Goal: Information Seeking & Learning: Check status

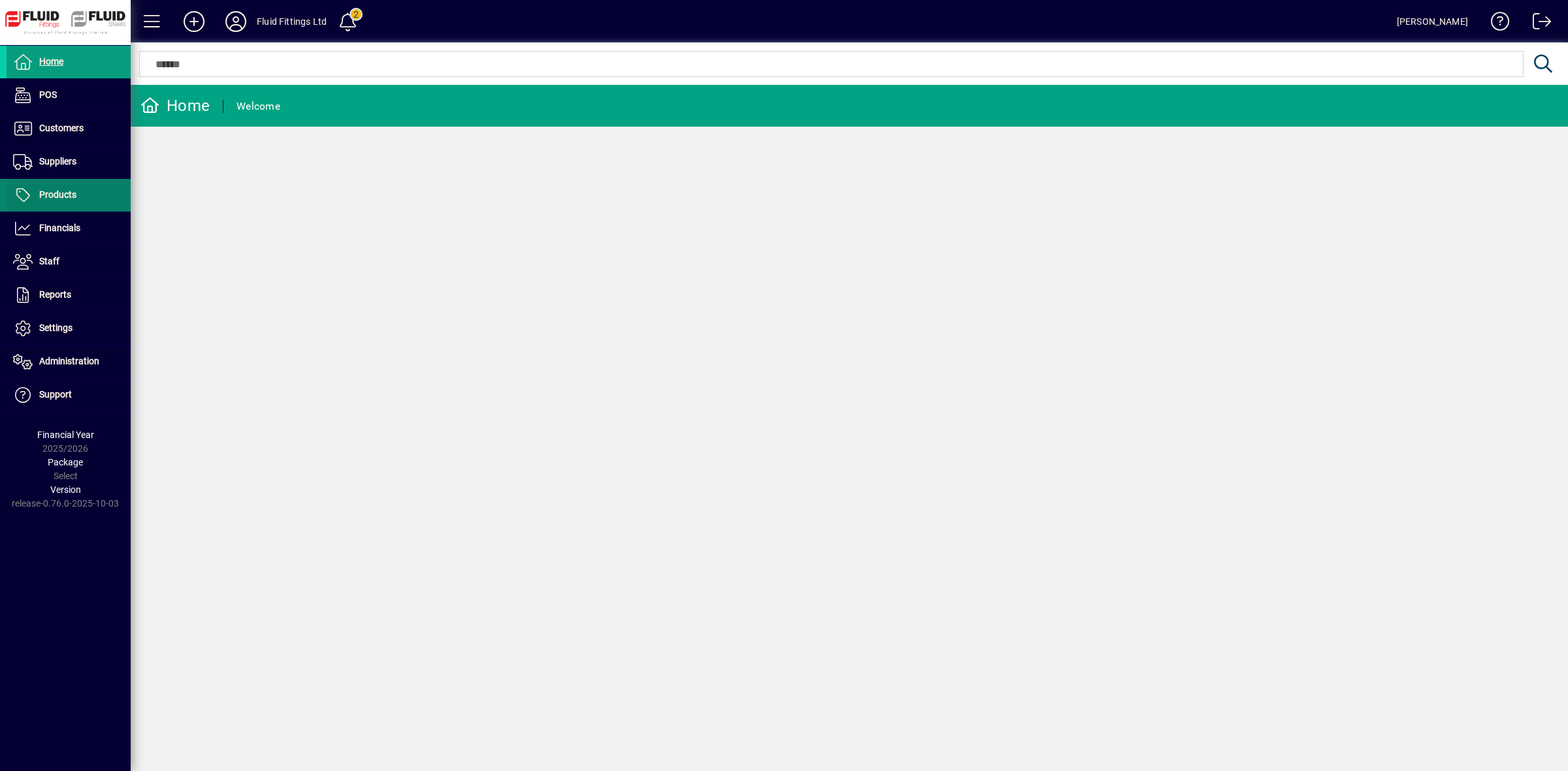
click at [60, 197] on span "Products" at bounding box center [57, 194] width 37 height 10
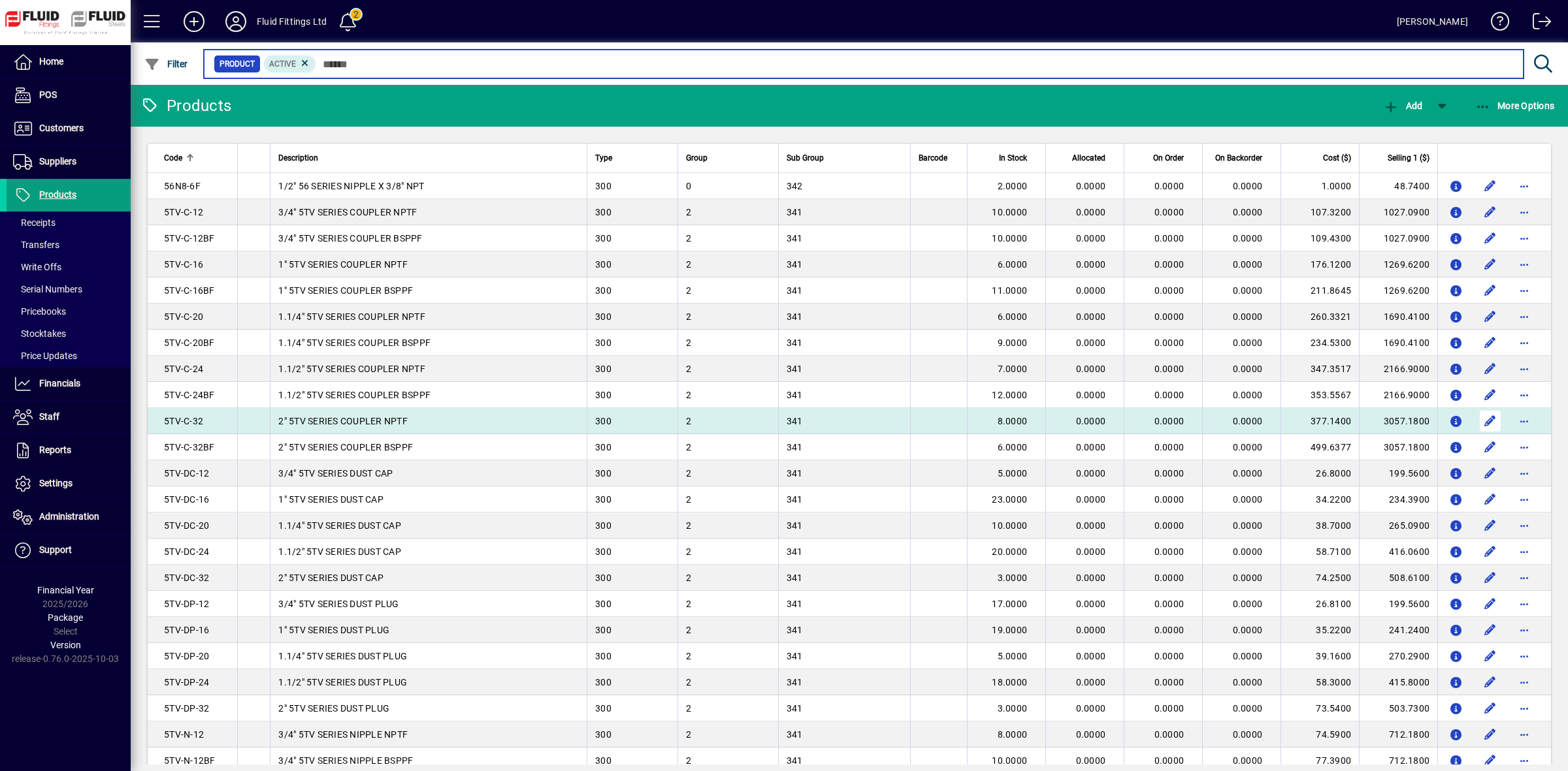
scroll to position [82, 0]
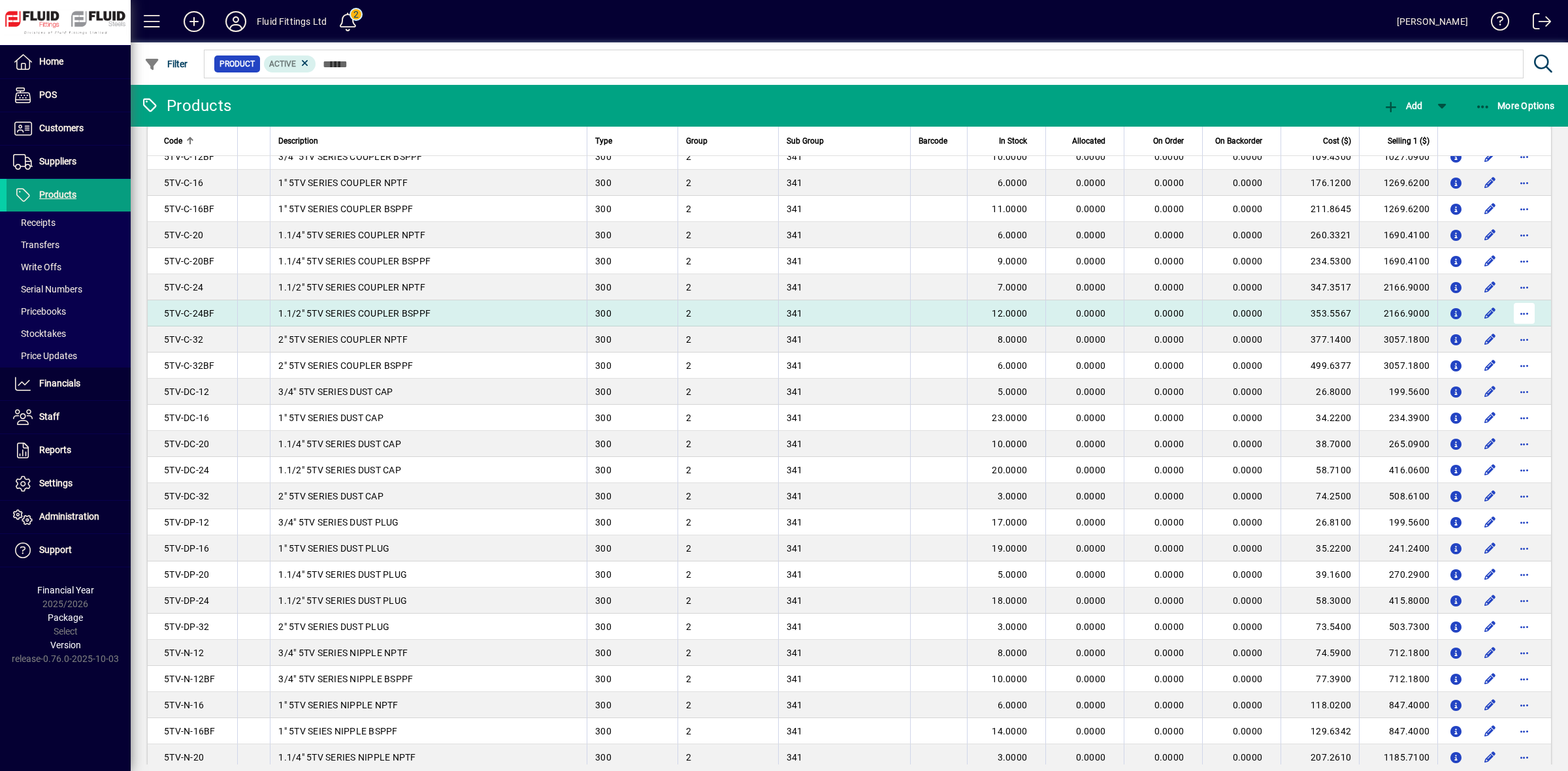
click at [1511, 311] on span "button" at bounding box center [1524, 313] width 31 height 31
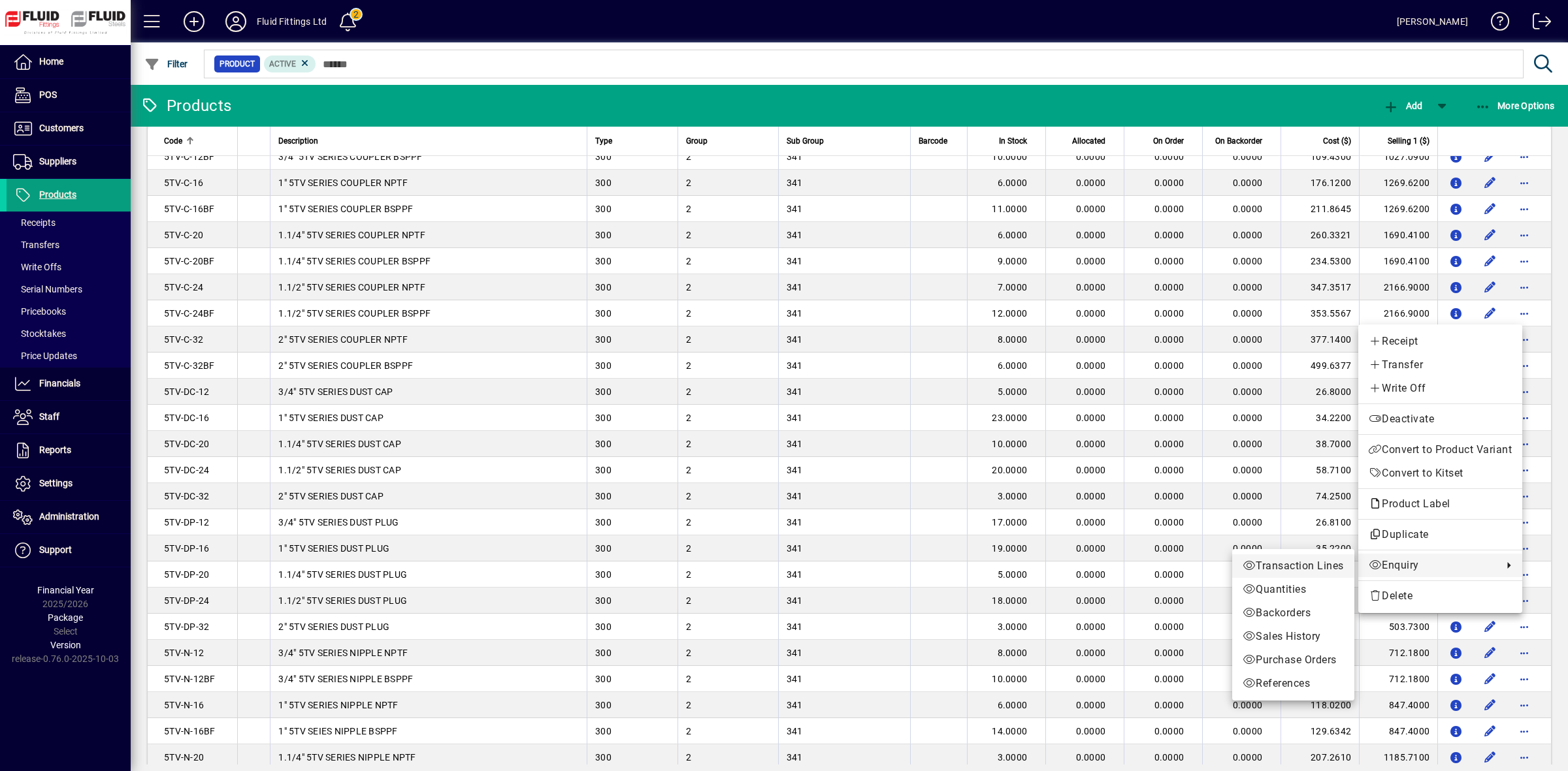
click at [1321, 570] on span "Transaction Lines" at bounding box center [1293, 566] width 102 height 16
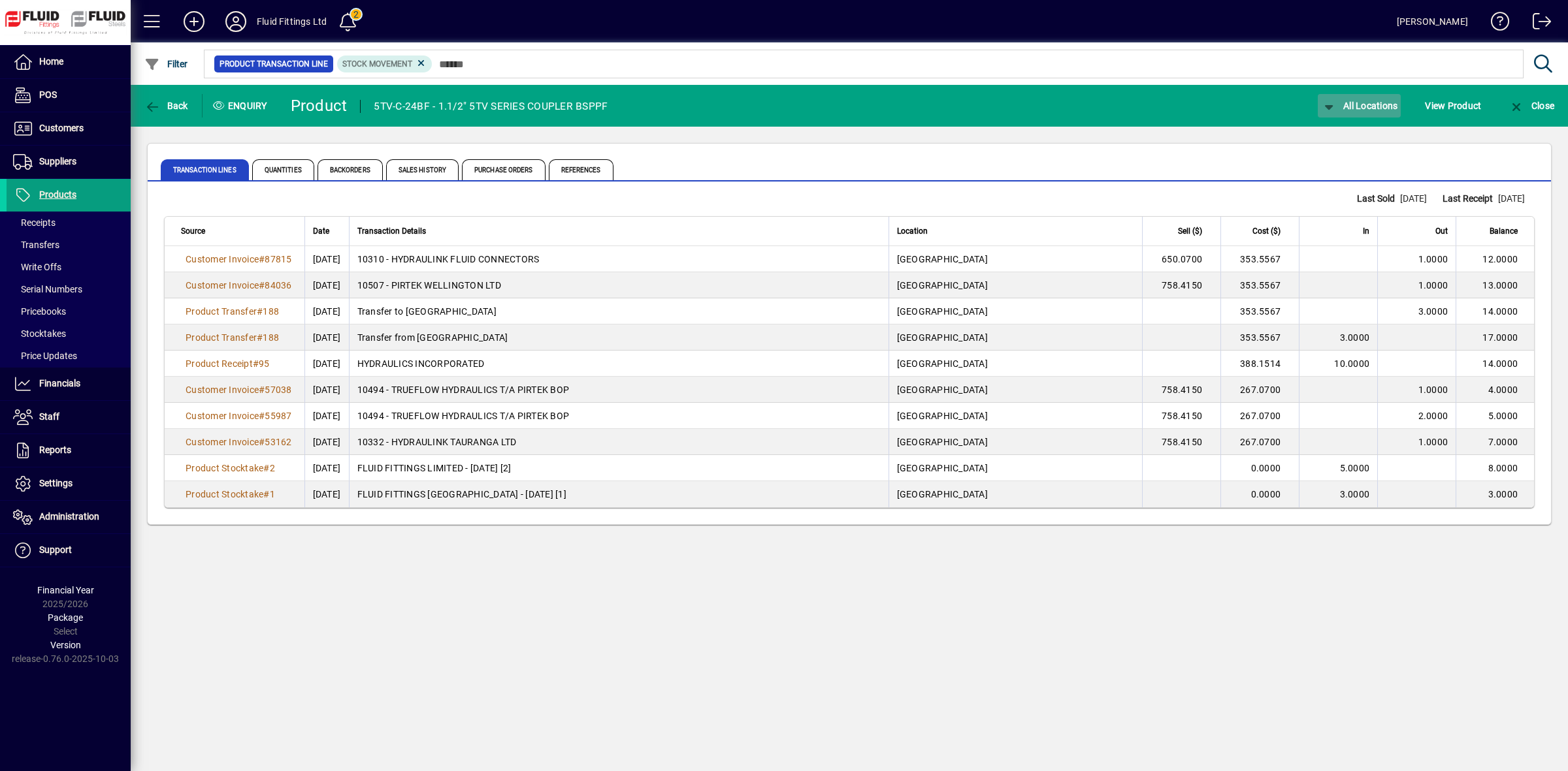
click at [1355, 108] on span "All Locations" at bounding box center [1359, 106] width 77 height 10
click at [1346, 160] on span "[GEOGRAPHIC_DATA]" at bounding box center [1368, 158] width 104 height 16
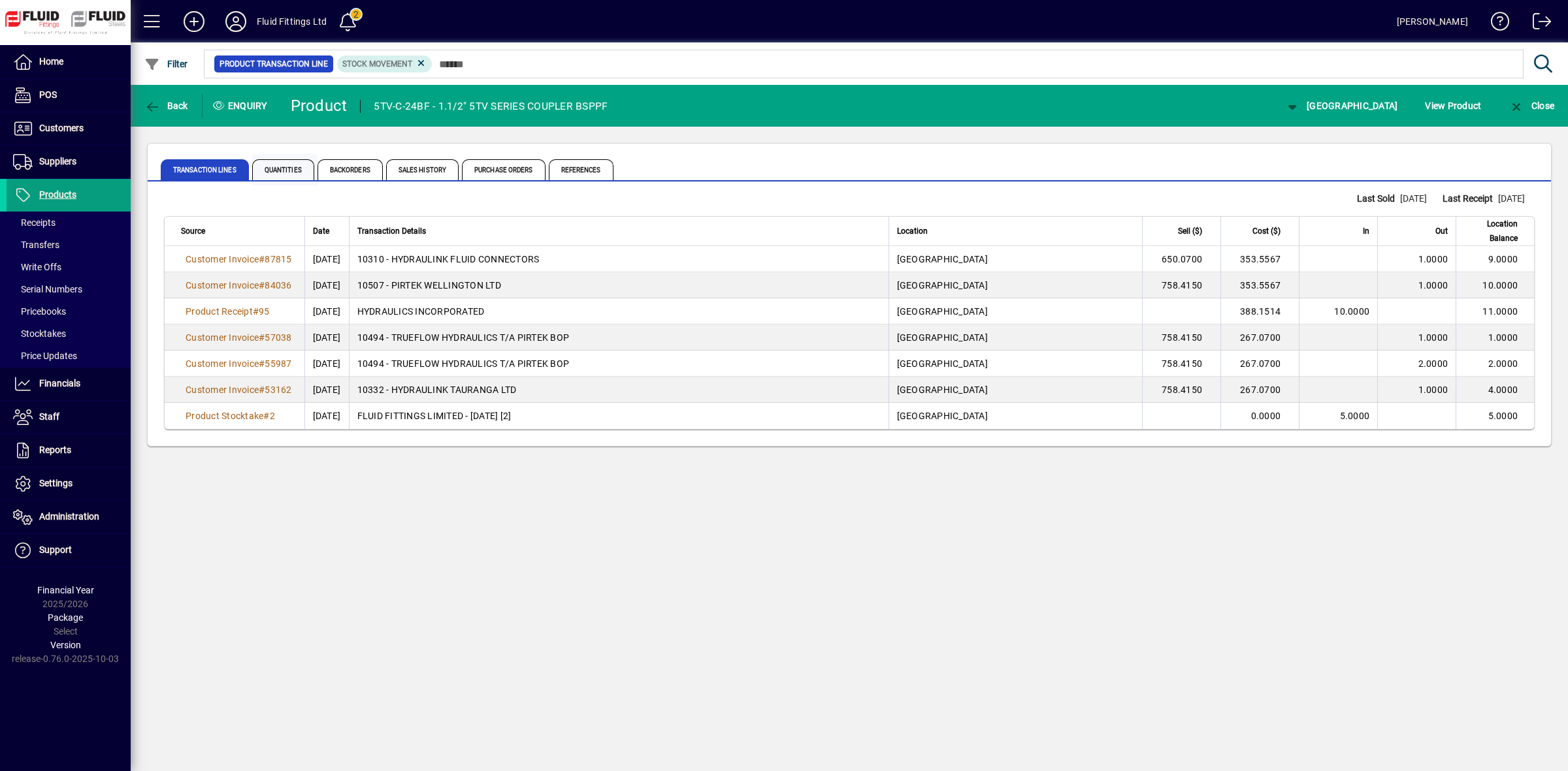
click at [292, 168] on span "Quantities" at bounding box center [284, 170] width 62 height 21
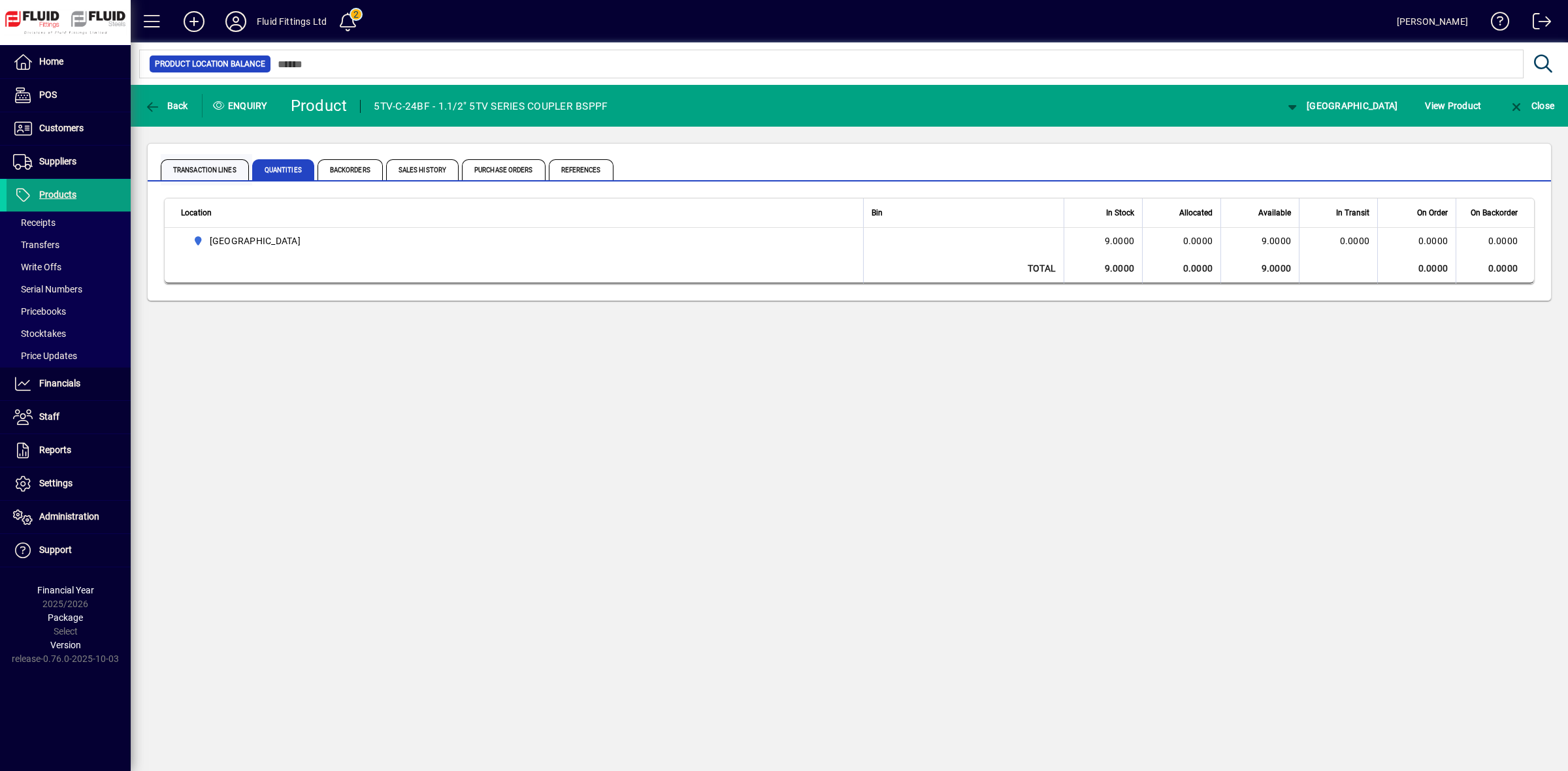
click at [194, 173] on span "Transaction Lines" at bounding box center [205, 170] width 89 height 21
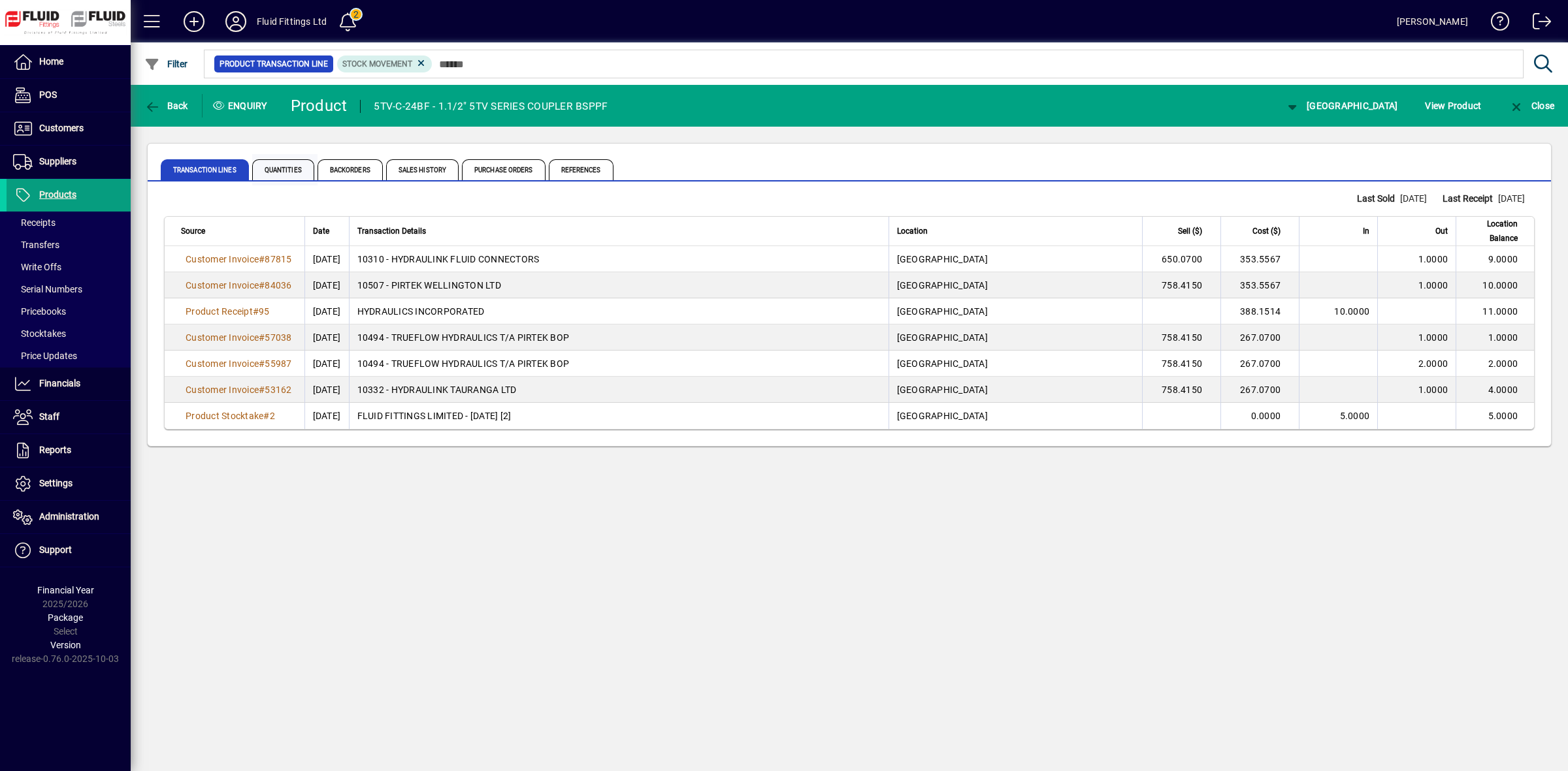
click at [299, 165] on span "Quantities" at bounding box center [284, 170] width 62 height 21
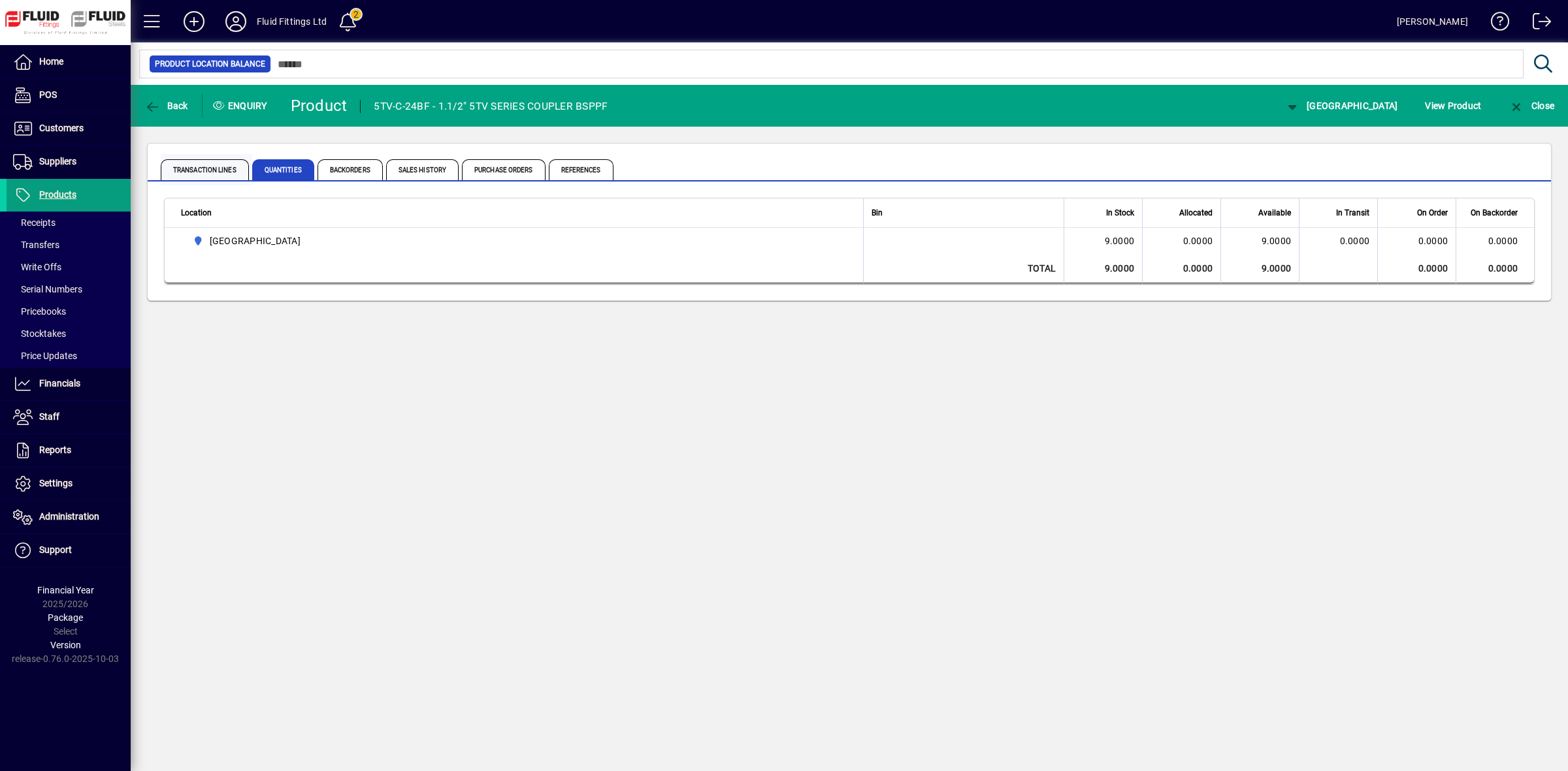
click at [207, 165] on span "Transaction Lines" at bounding box center [205, 170] width 89 height 21
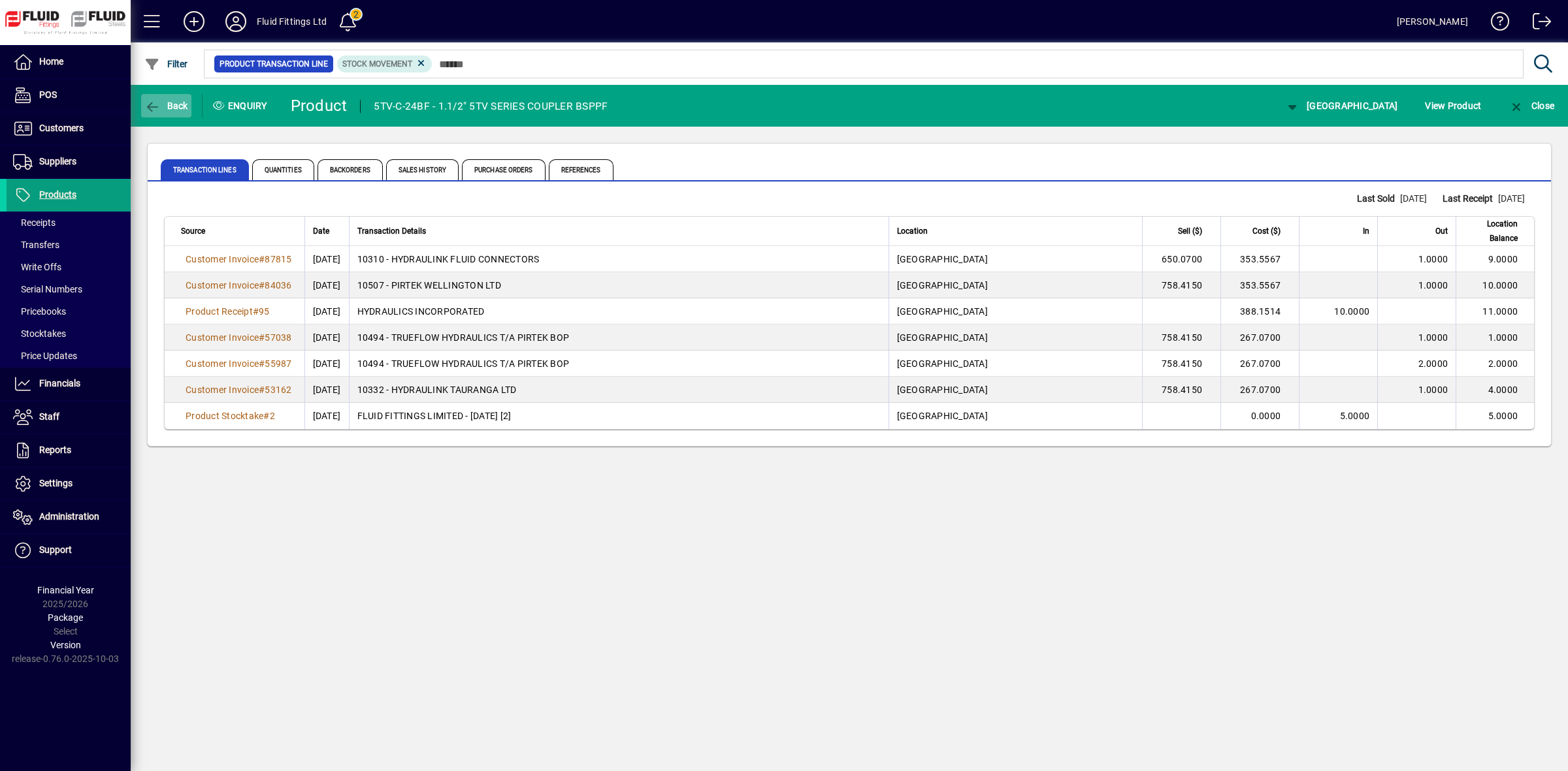
click at [152, 101] on icon "button" at bounding box center [152, 107] width 16 height 13
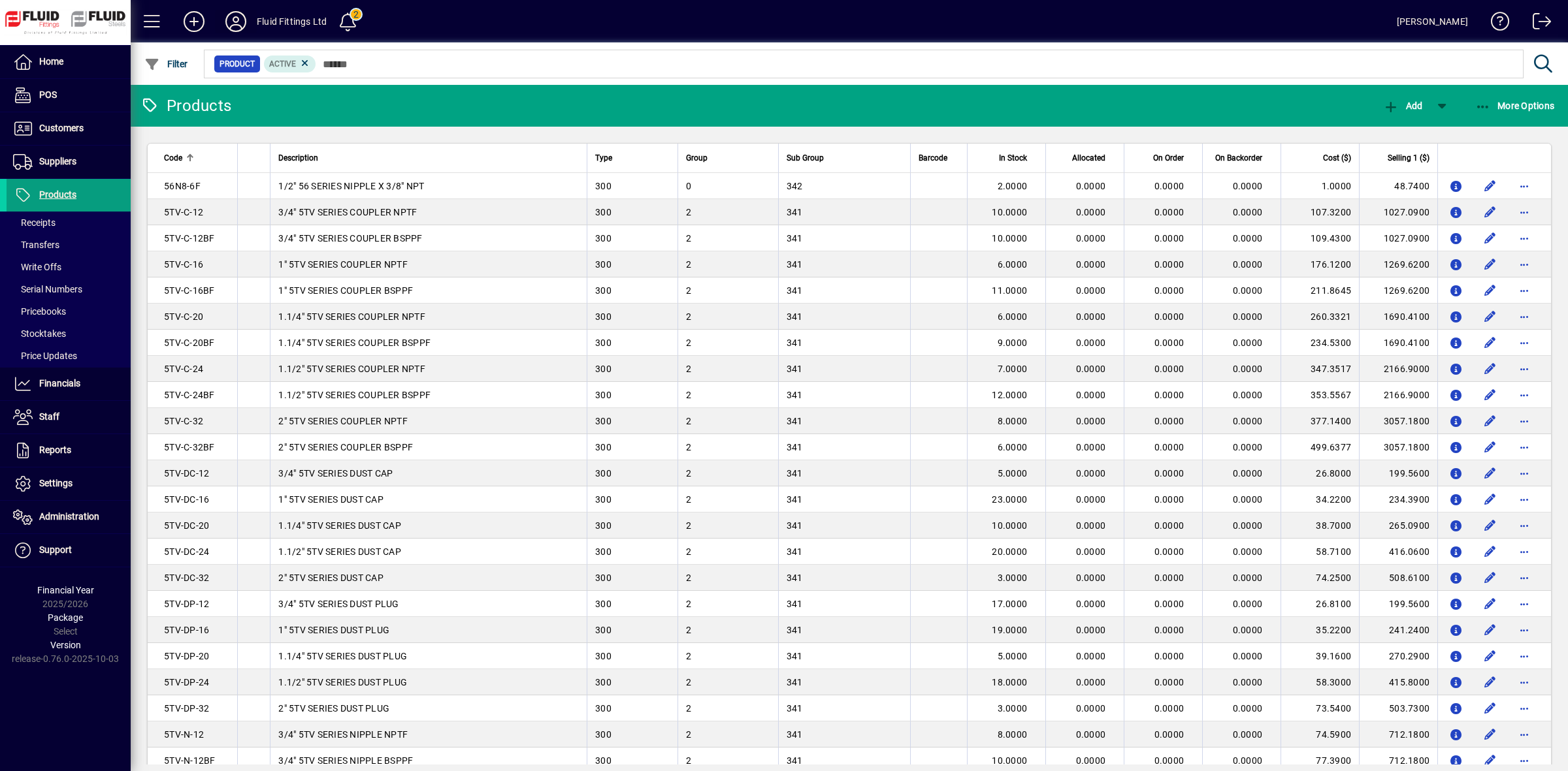
click at [235, 23] on icon at bounding box center [236, 22] width 26 height 21
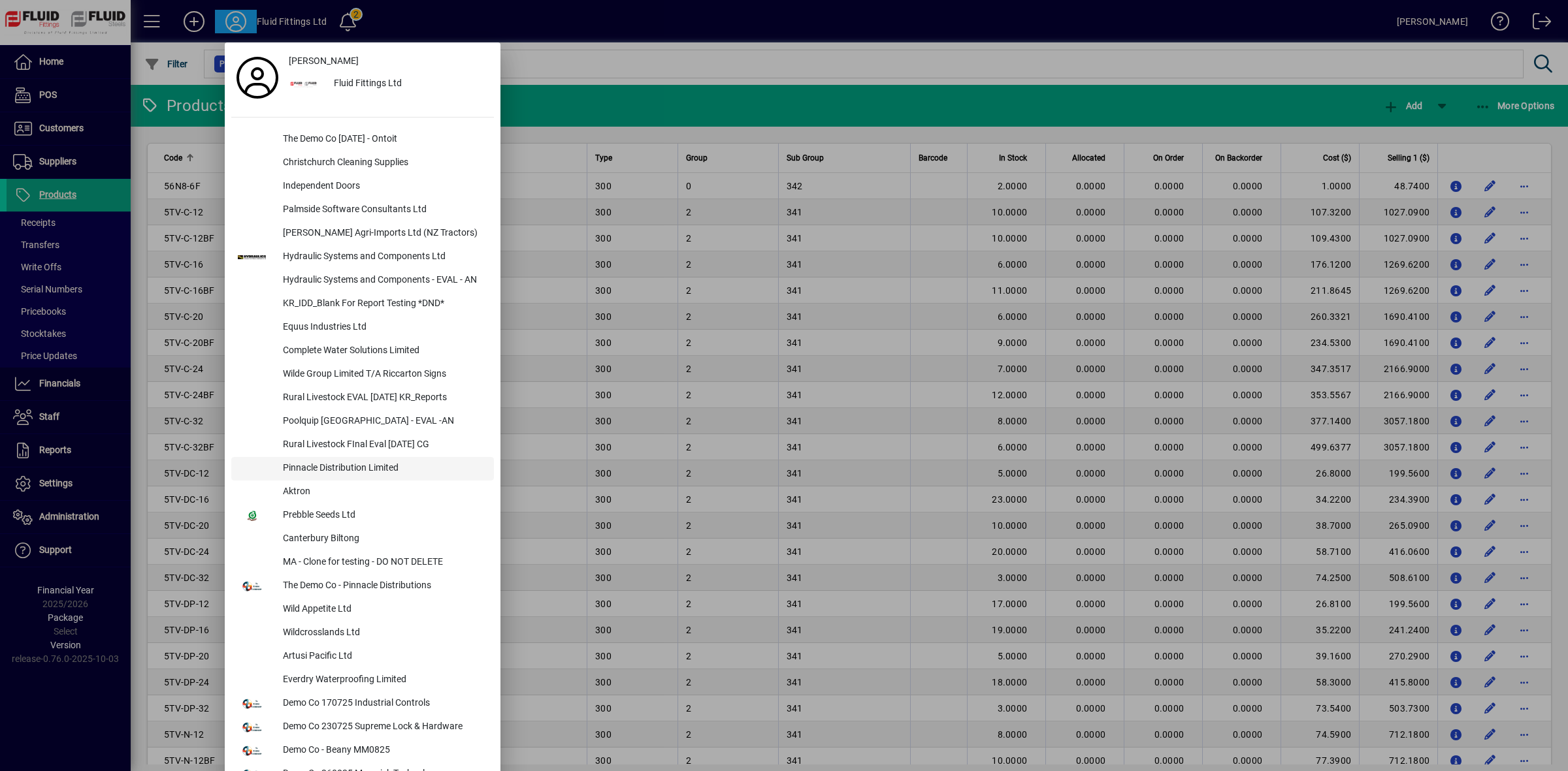
click at [361, 474] on div "Pinnacle Distribution Limited" at bounding box center [383, 468] width 221 height 23
